Goal: Find specific page/section: Find specific page/section

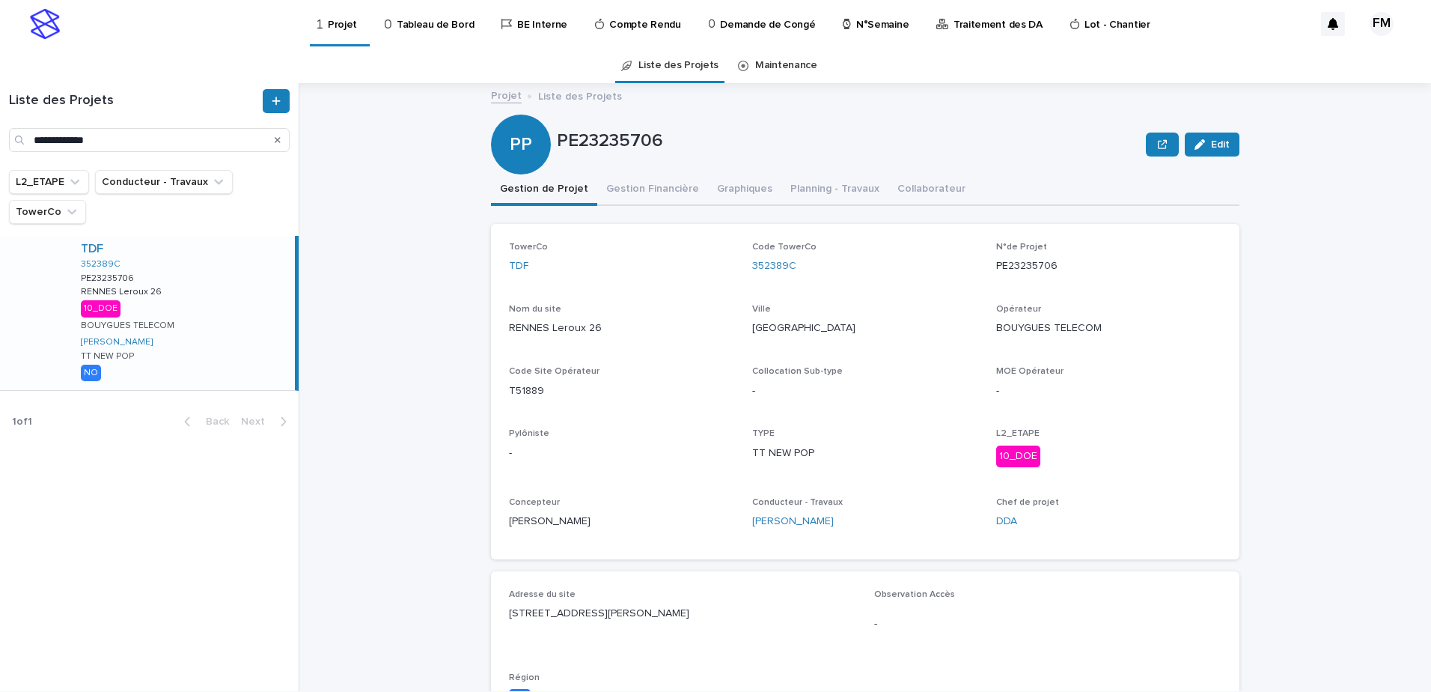
click at [348, 23] on p "Projet" at bounding box center [342, 15] width 29 height 31
click at [100, 72] on div "Projet Tableau de Bord BE Interne Compte Rendu Demande de Congé N°Semaine Trait…" at bounding box center [715, 346] width 1431 height 692
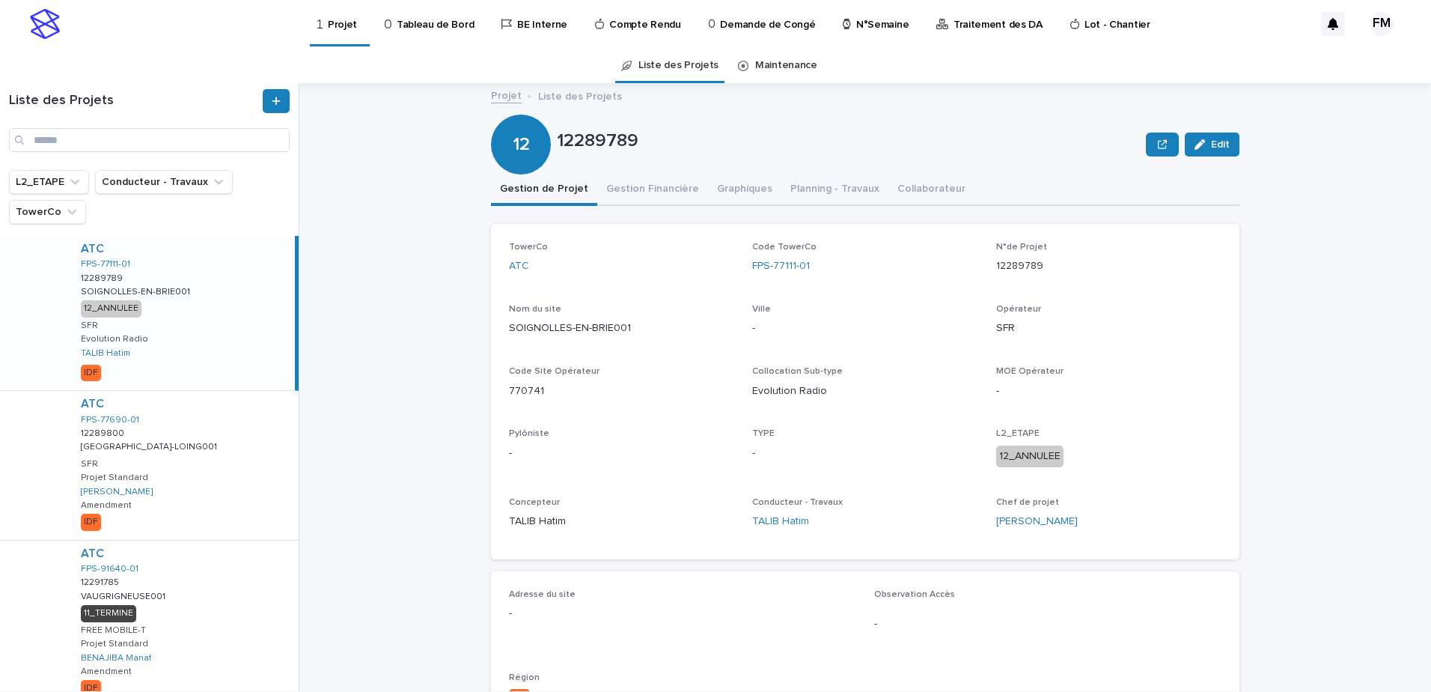
click at [424, 22] on p "Tableau de Bord" at bounding box center [435, 15] width 77 height 31
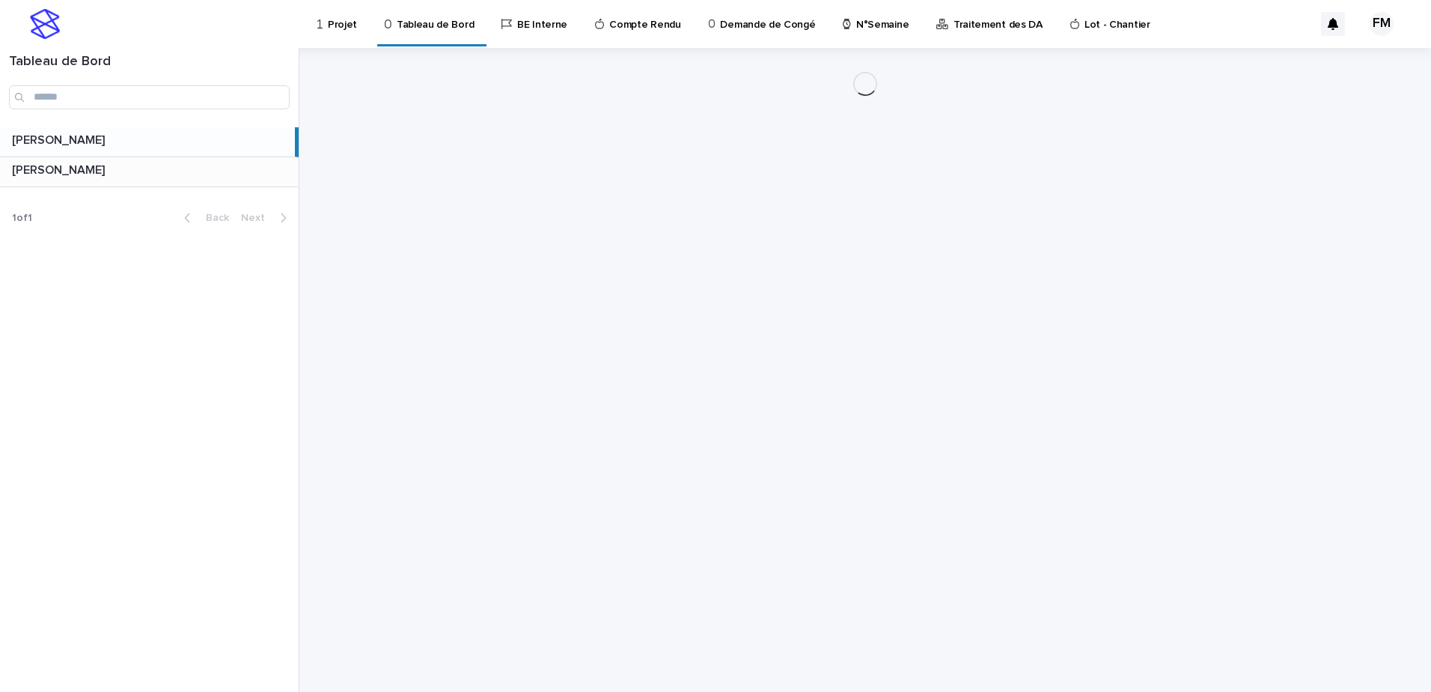
click at [188, 180] on div "FERIANI [PERSON_NAME]" at bounding box center [149, 171] width 299 height 29
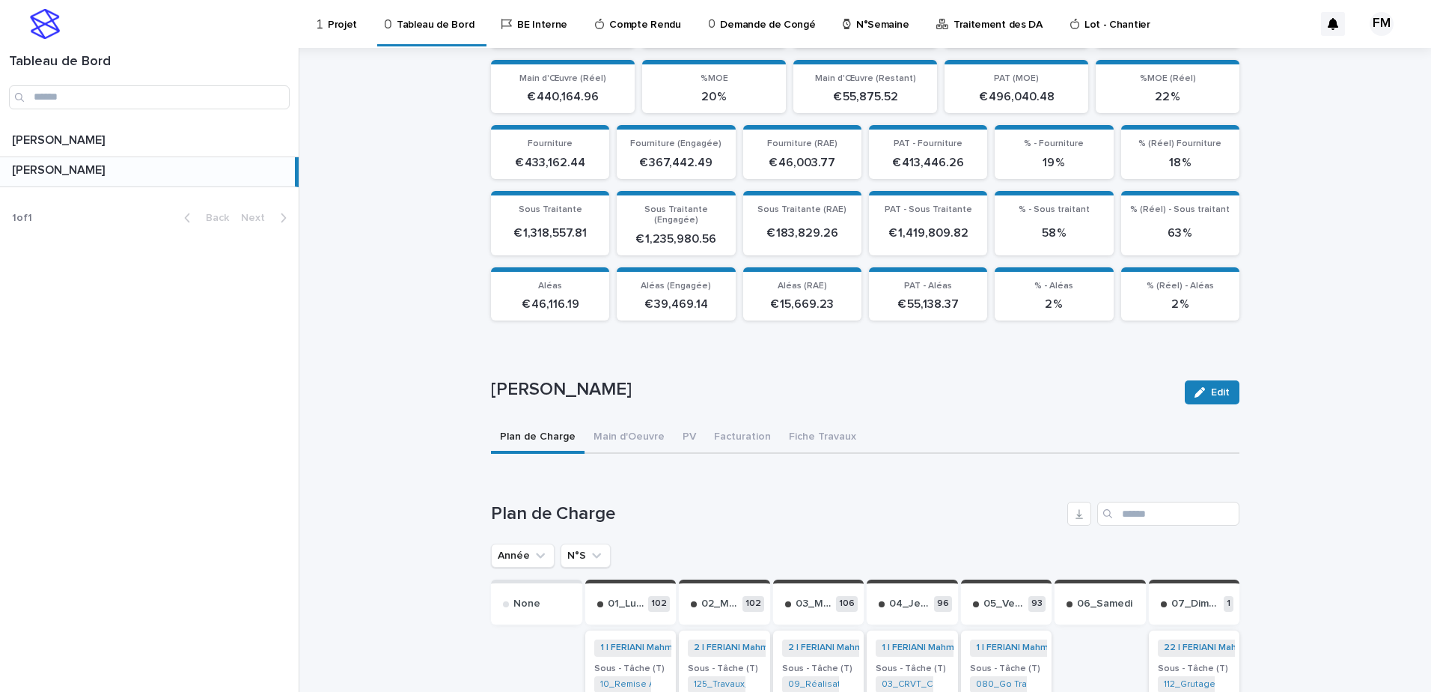
scroll to position [299, 0]
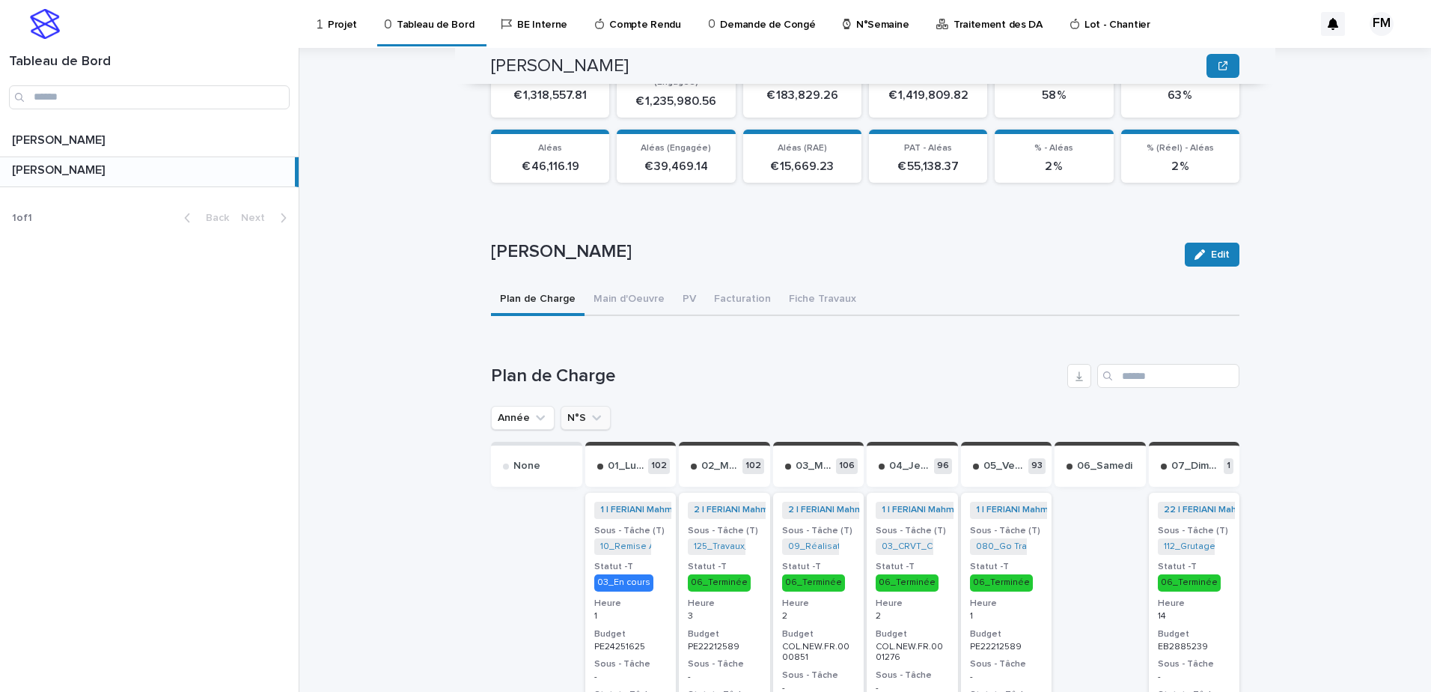
click at [589, 410] on icon "N°S" at bounding box center [596, 417] width 15 height 15
click at [526, 414] on button "Année" at bounding box center [523, 418] width 64 height 24
click at [589, 410] on icon "N°S" at bounding box center [596, 417] width 15 height 15
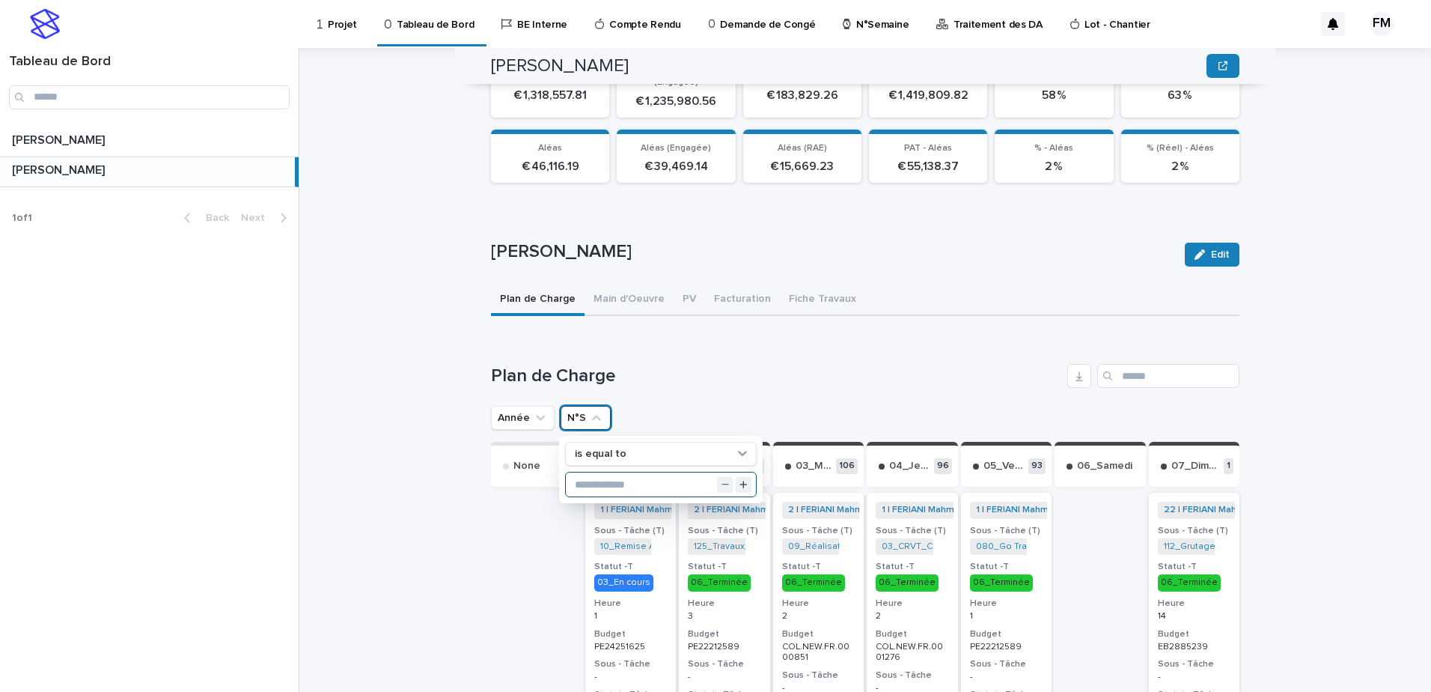
click at [591, 473] on input "text" at bounding box center [661, 484] width 190 height 24
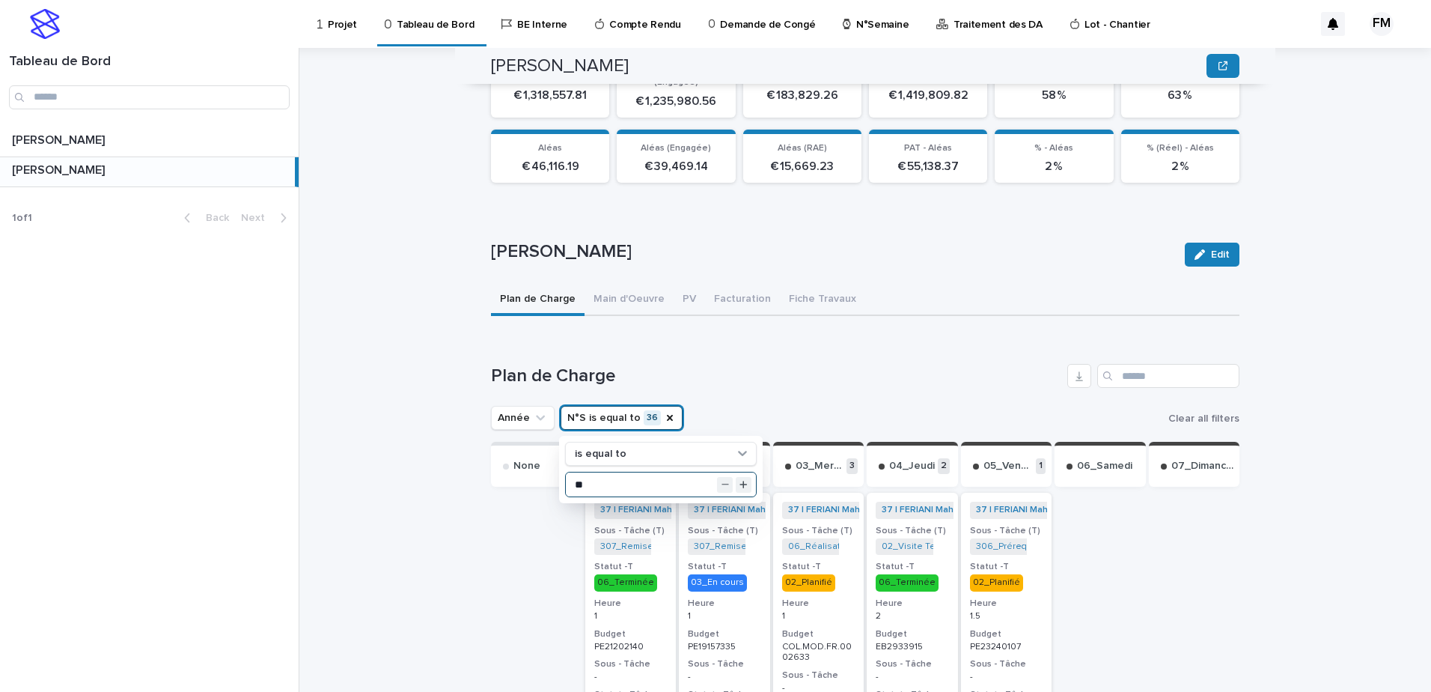
type input "**"
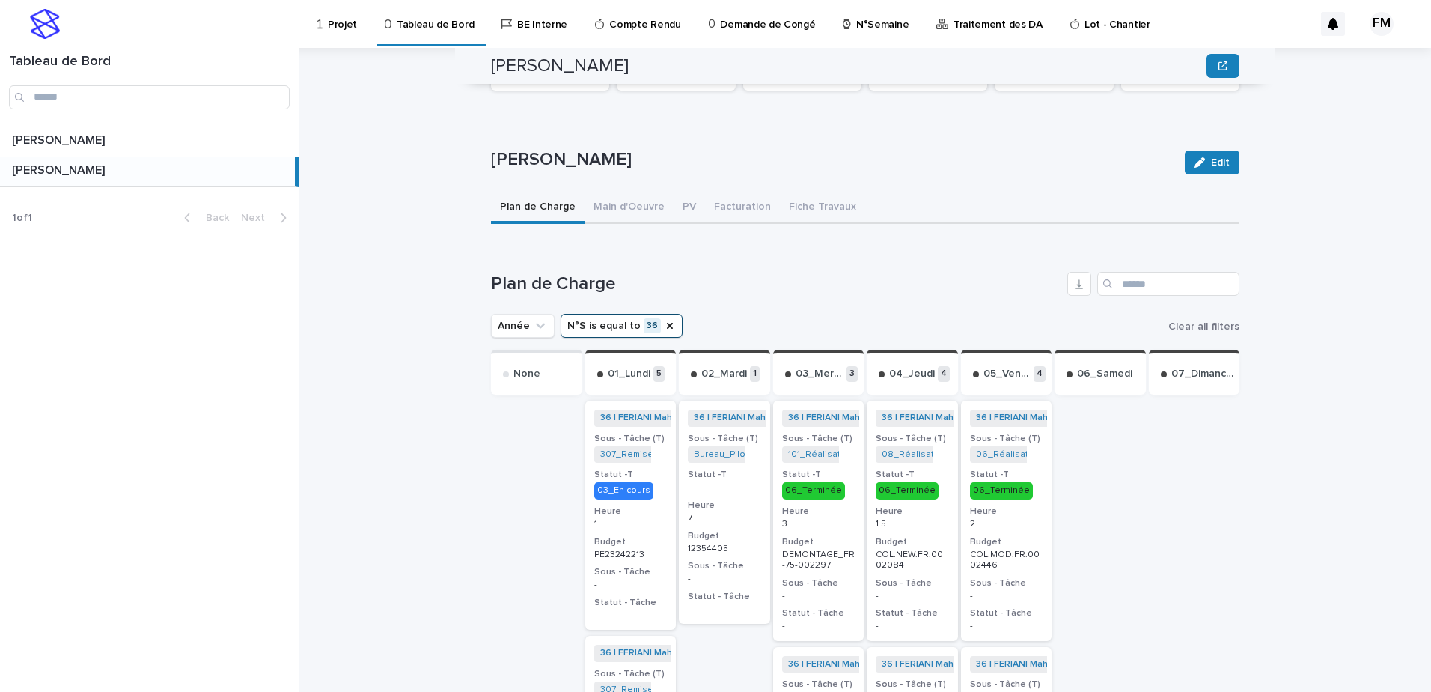
scroll to position [374, 0]
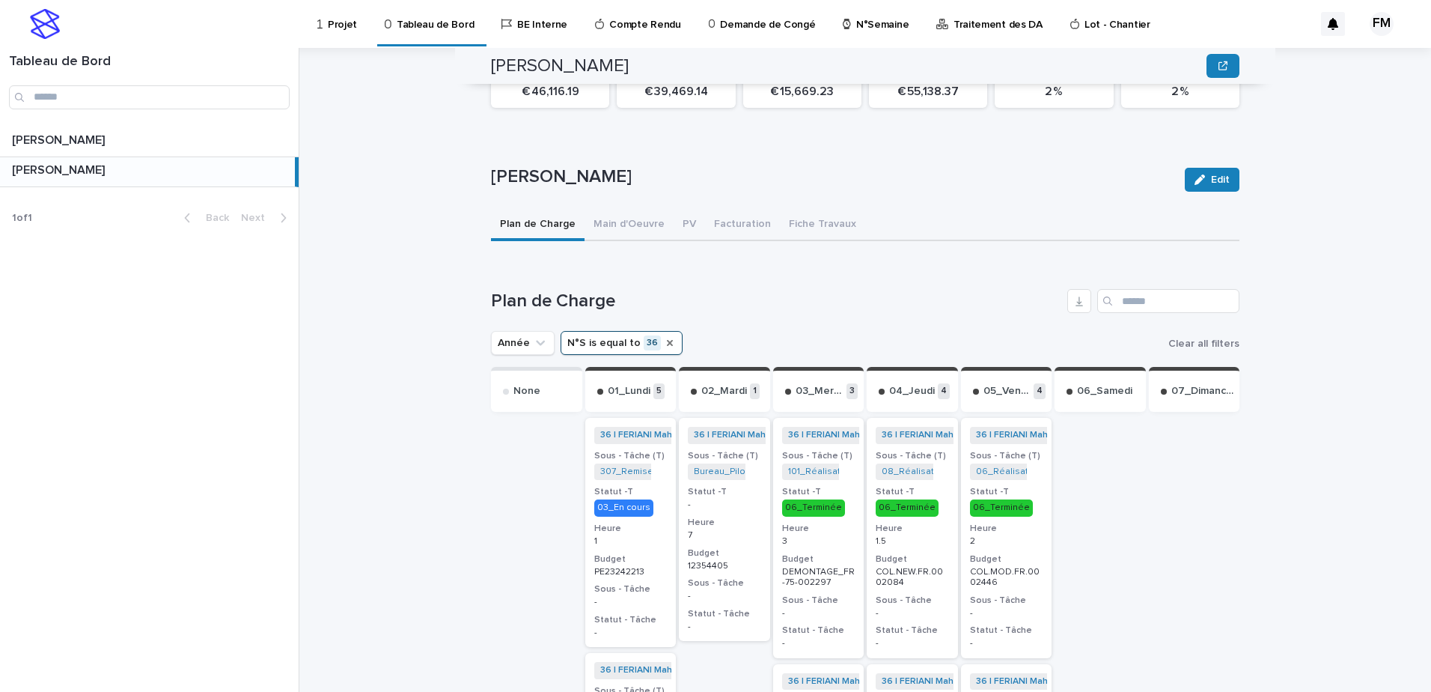
click at [664, 337] on icon "N°S" at bounding box center [670, 343] width 12 height 12
click at [589, 335] on icon "N°S" at bounding box center [596, 342] width 15 height 15
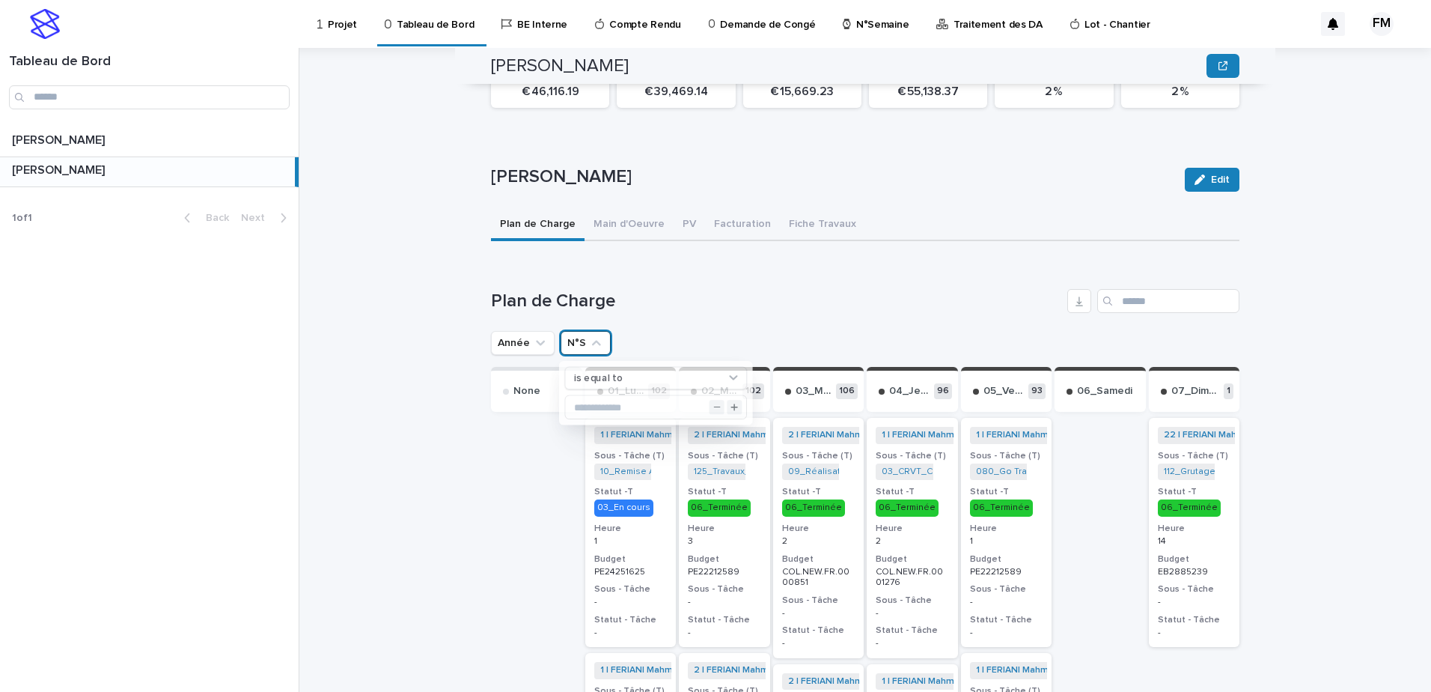
click at [590, 338] on icon "N°S" at bounding box center [596, 342] width 15 height 15
click at [592, 341] on icon "N°S" at bounding box center [596, 343] width 9 height 5
click at [627, 397] on input "text" at bounding box center [661, 409] width 190 height 24
type input "**"
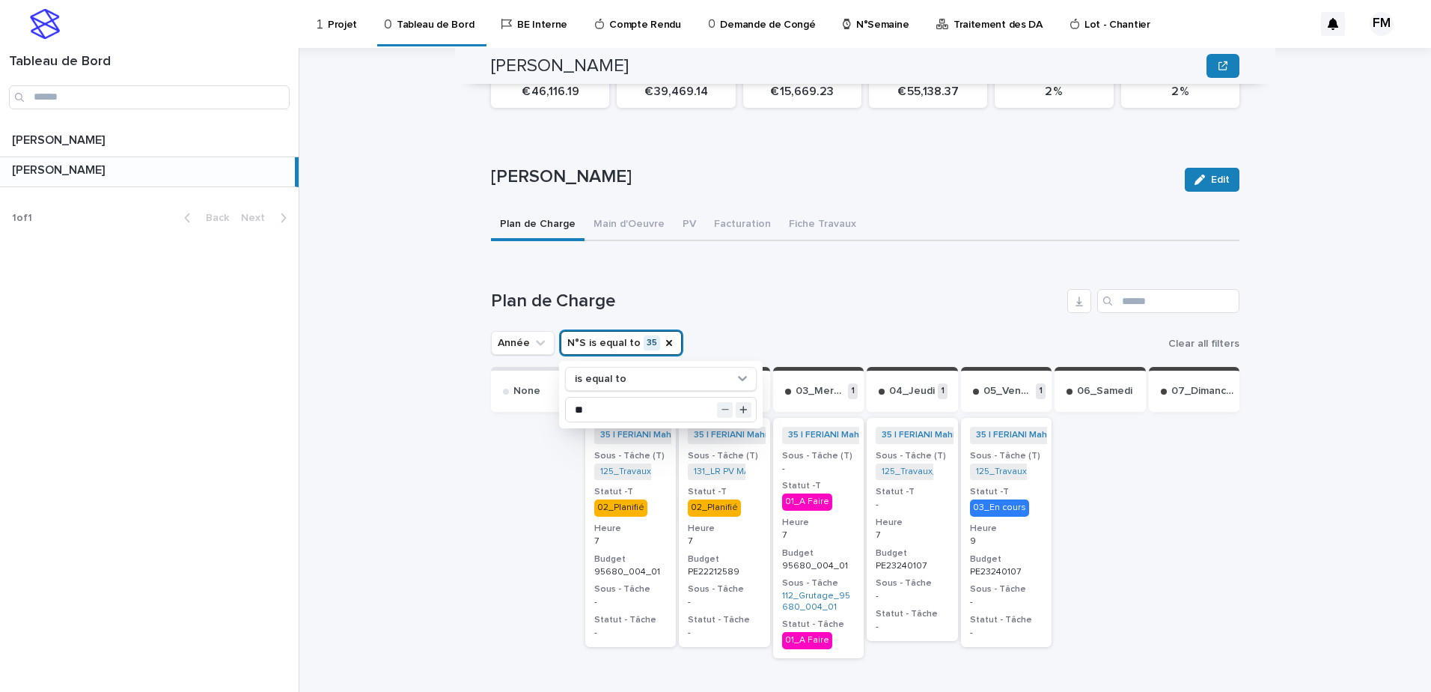
click at [496, 454] on div at bounding box center [536, 576] width 91 height 323
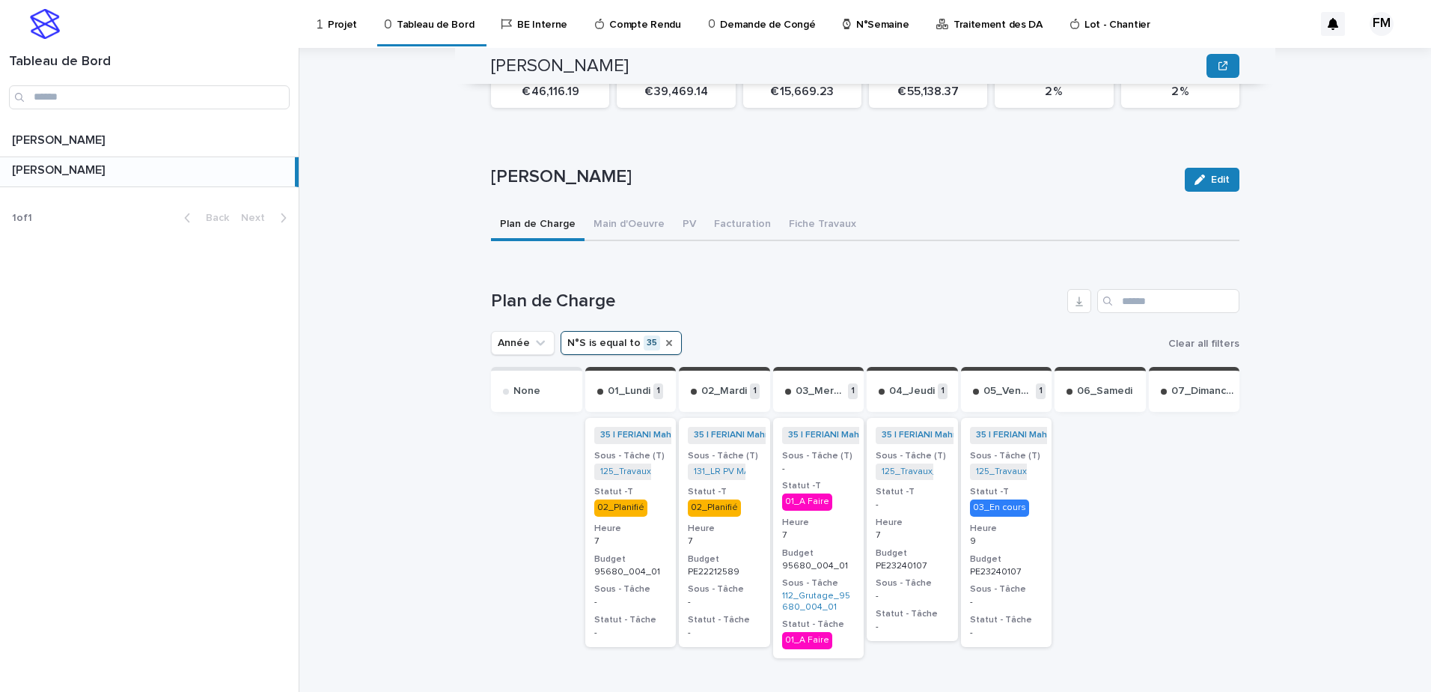
click at [666, 340] on icon "N°S" at bounding box center [669, 343] width 6 height 6
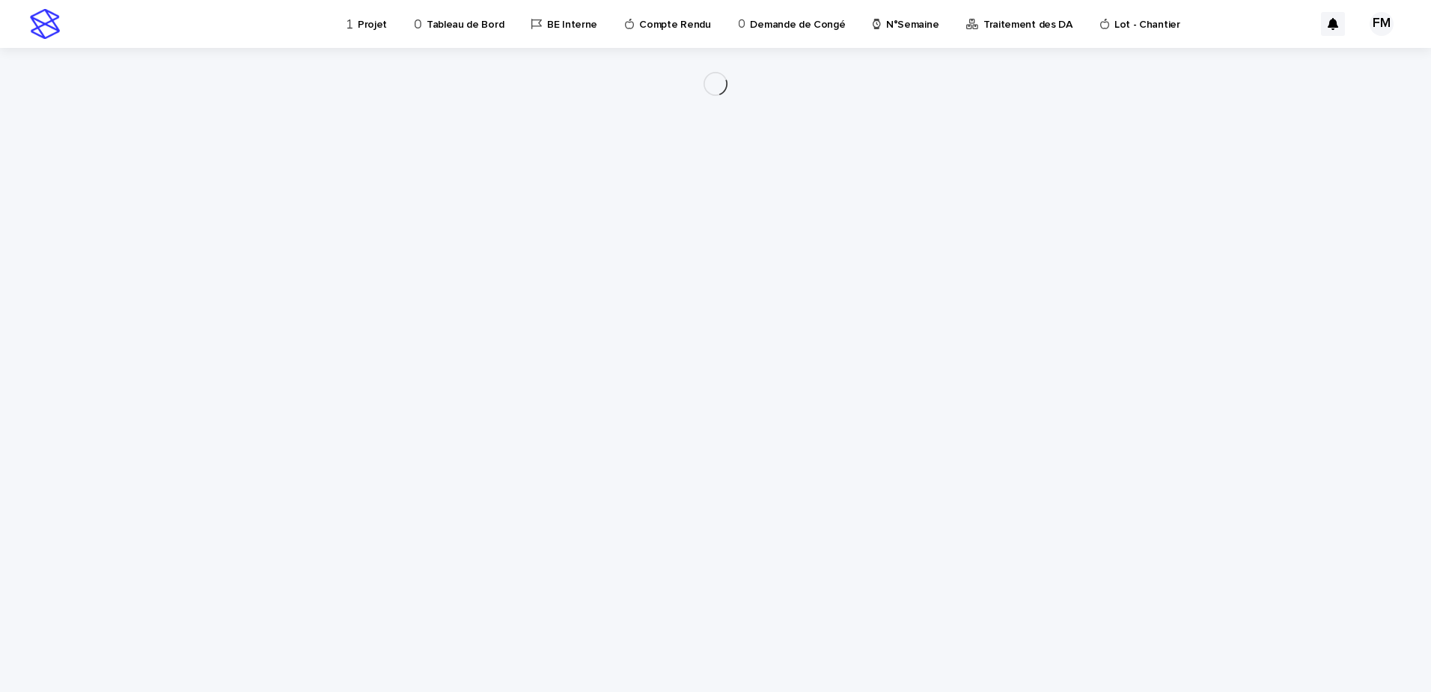
click at [588, 332] on div "Loading... Saving… Loading... Saving…" at bounding box center [715, 351] width 749 height 606
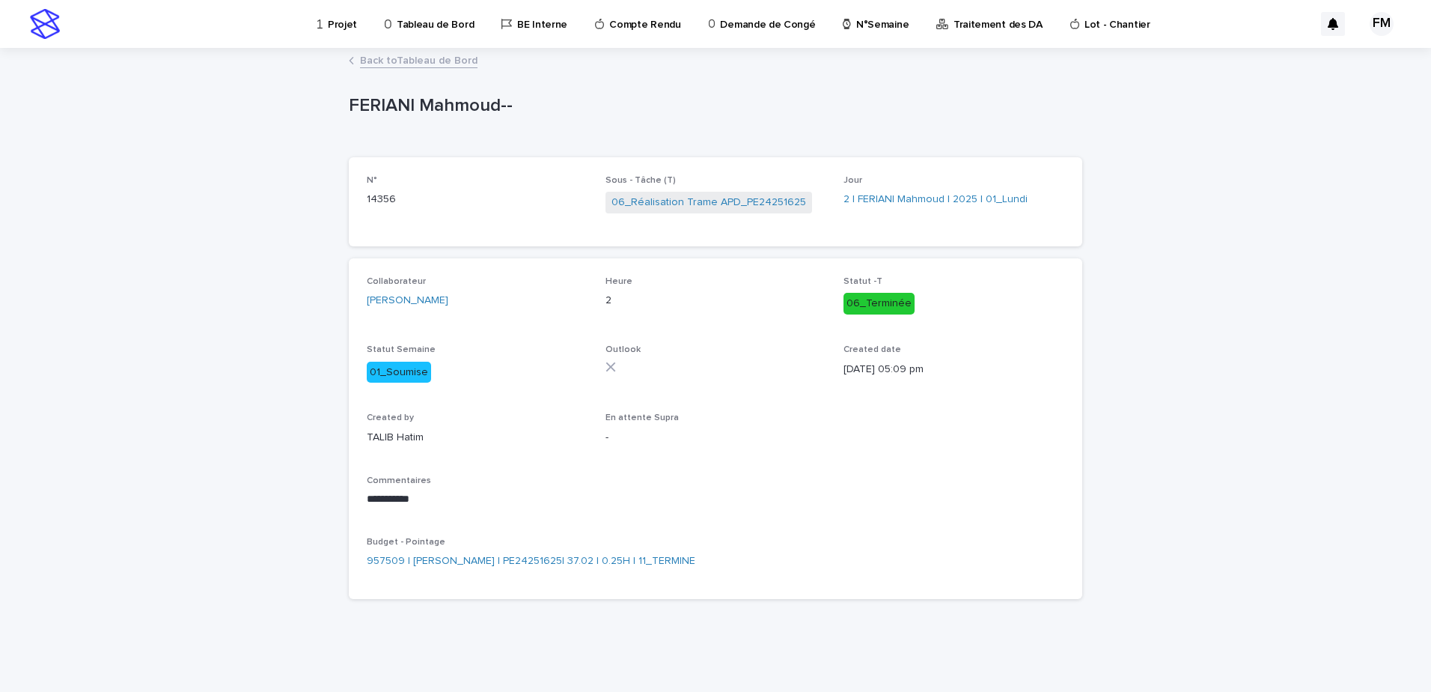
click at [425, 68] on div "Back to Tableau de Bord" at bounding box center [715, 61] width 749 height 21
click at [425, 66] on link "Back to Tableau de Bord" at bounding box center [419, 59] width 118 height 17
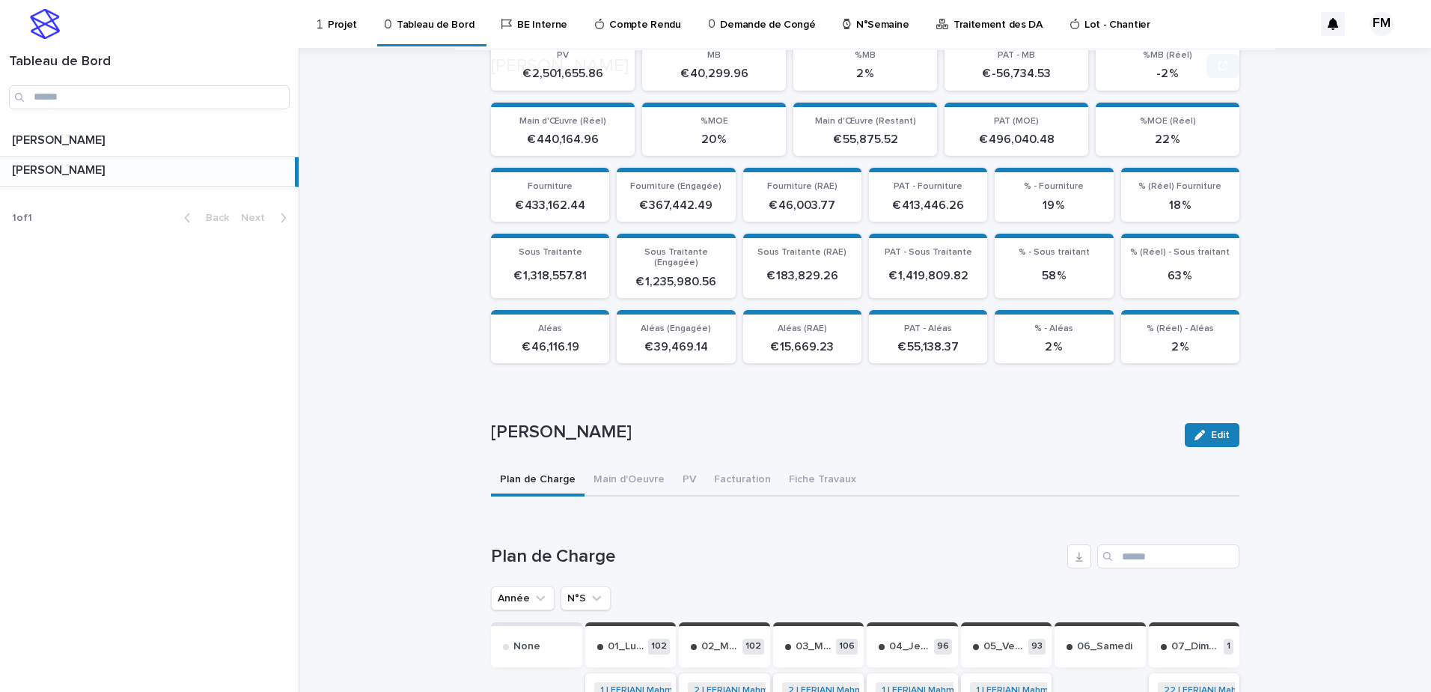
scroll to position [299, 0]
